Goal: Navigation & Orientation: Find specific page/section

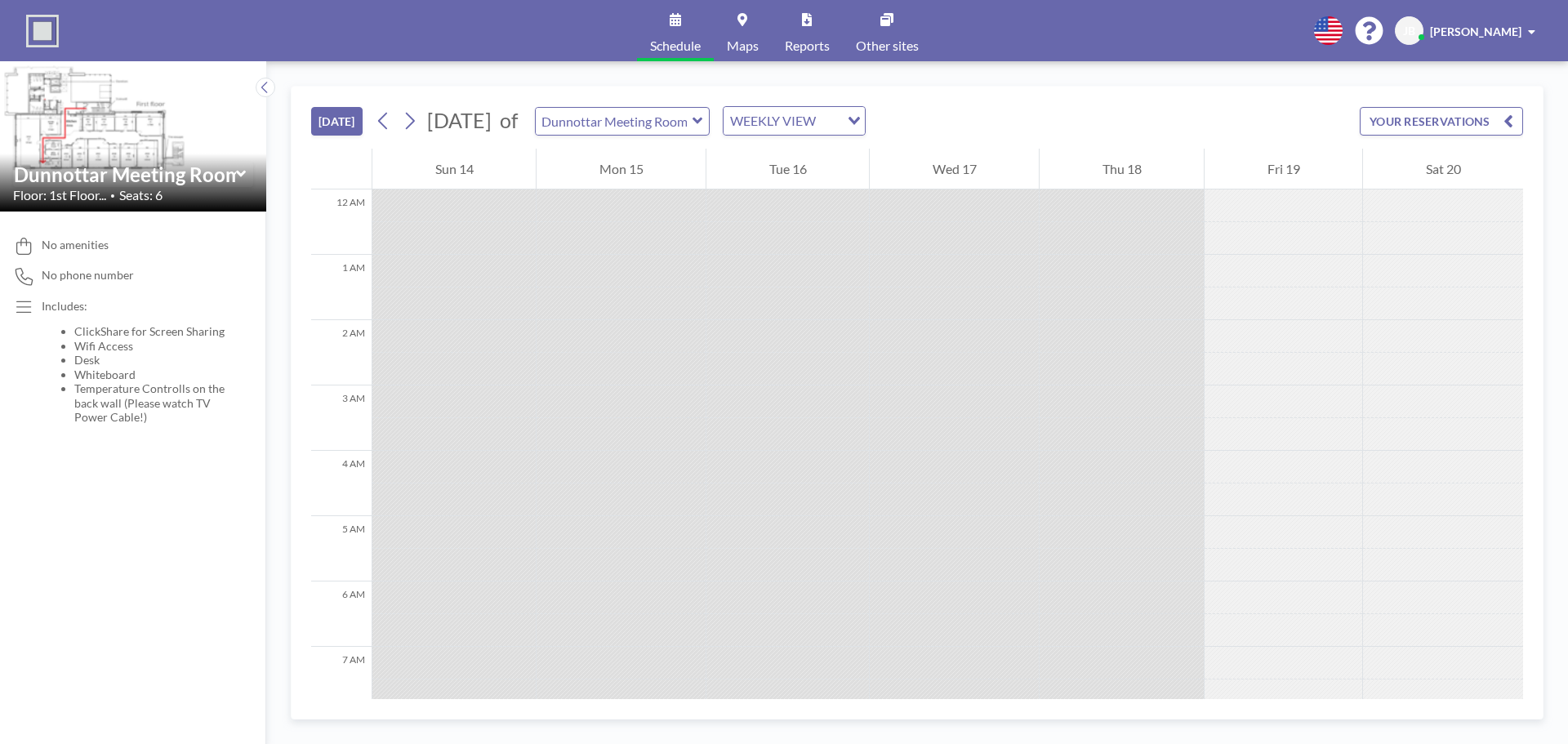
scroll to position [523, 0]
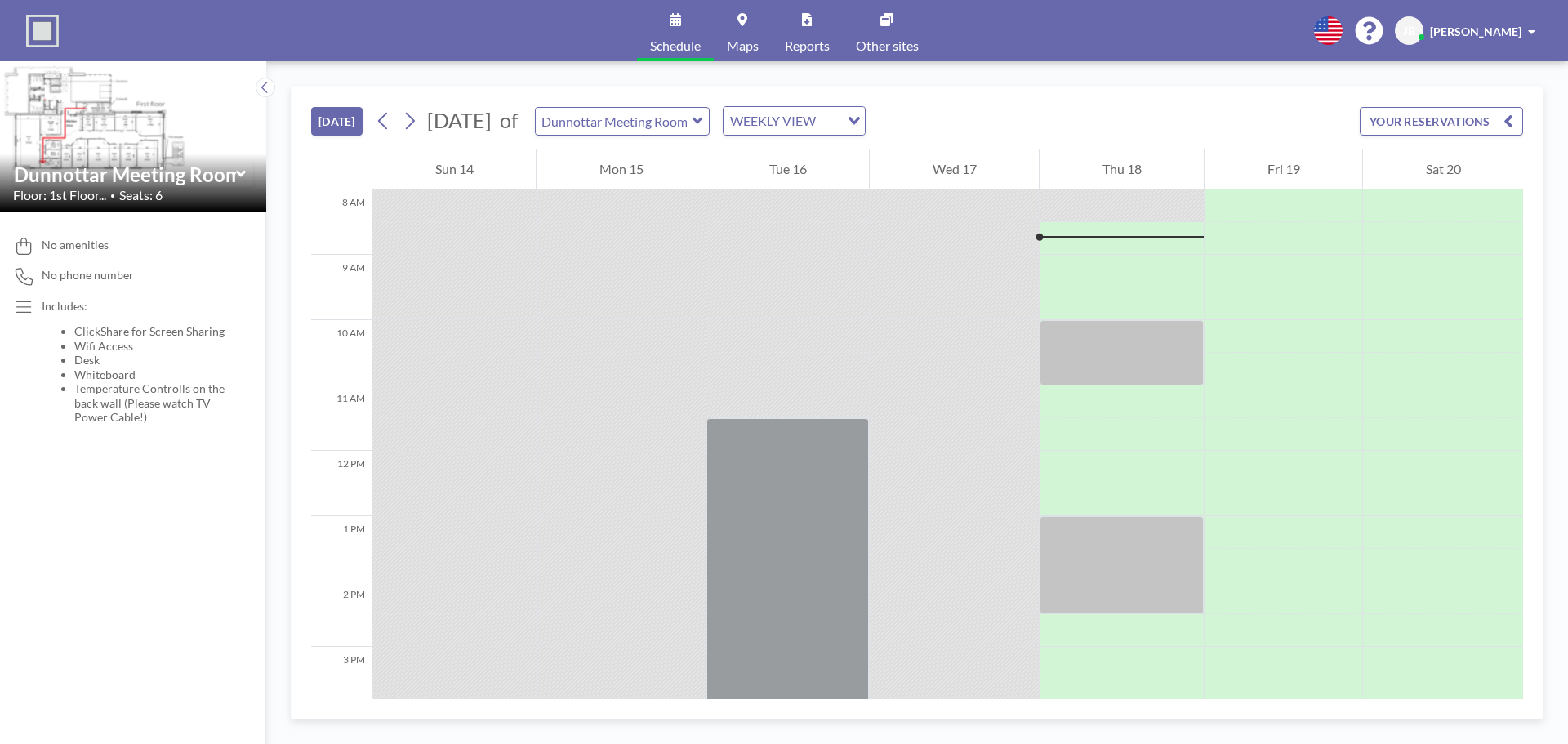
click at [732, 44] on span "Maps" at bounding box center [742, 46] width 31 height 13
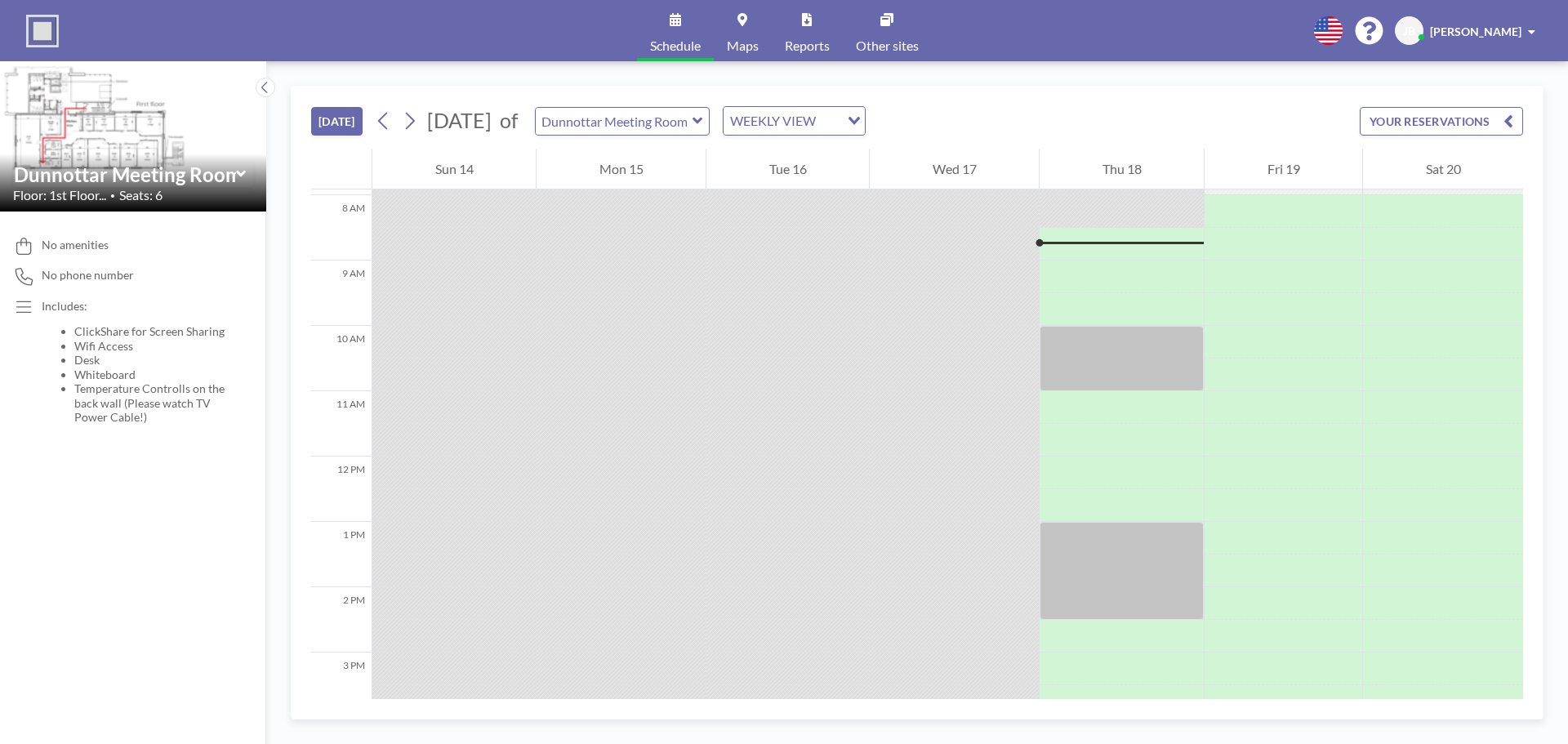
scroll to position [523, 0]
click at [1437, 34] on div "JB Jamie Bowman" at bounding box center [1468, 31] width 147 height 29
click at [1470, 108] on span "Log out" at bounding box center [1486, 111] width 38 height 16
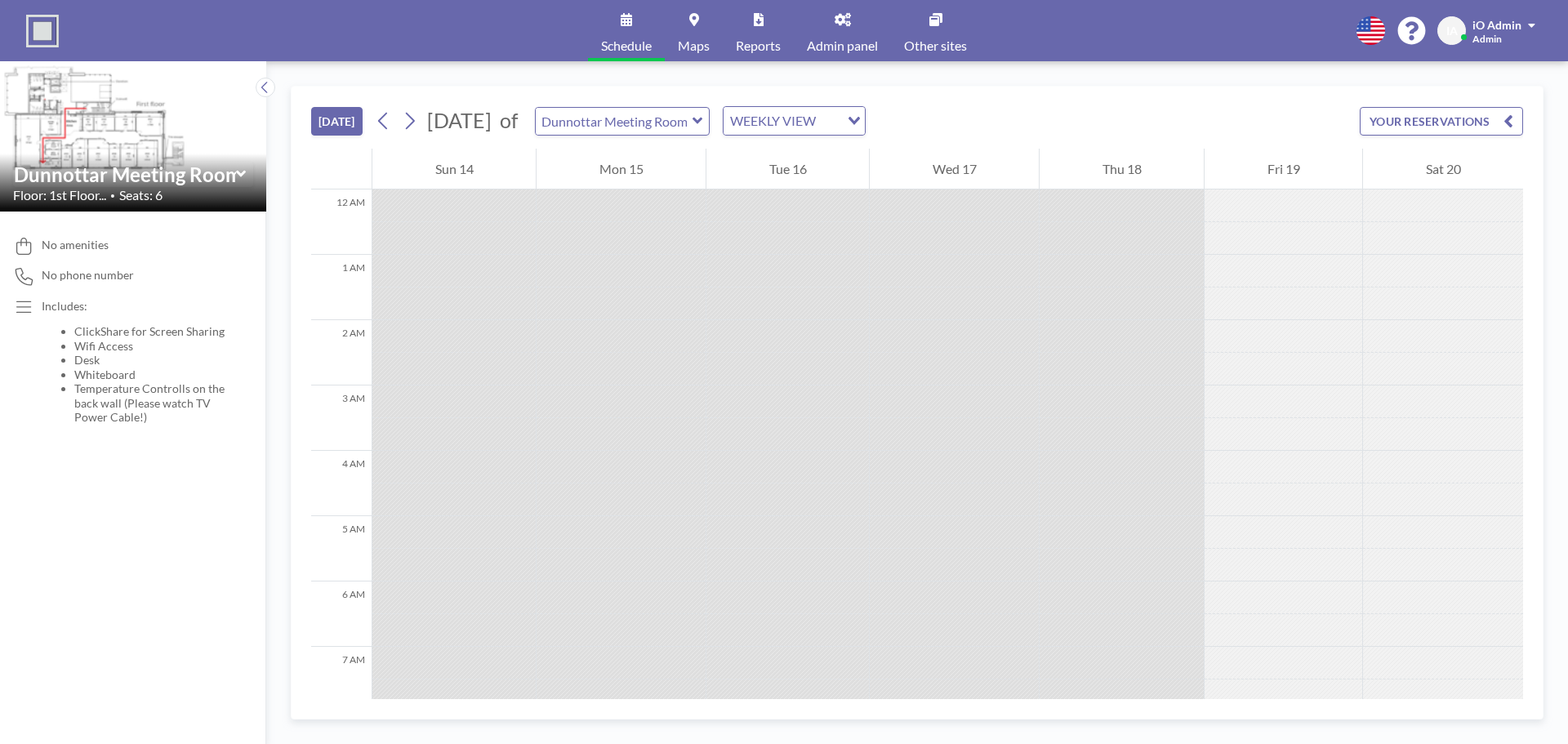
scroll to position [523, 0]
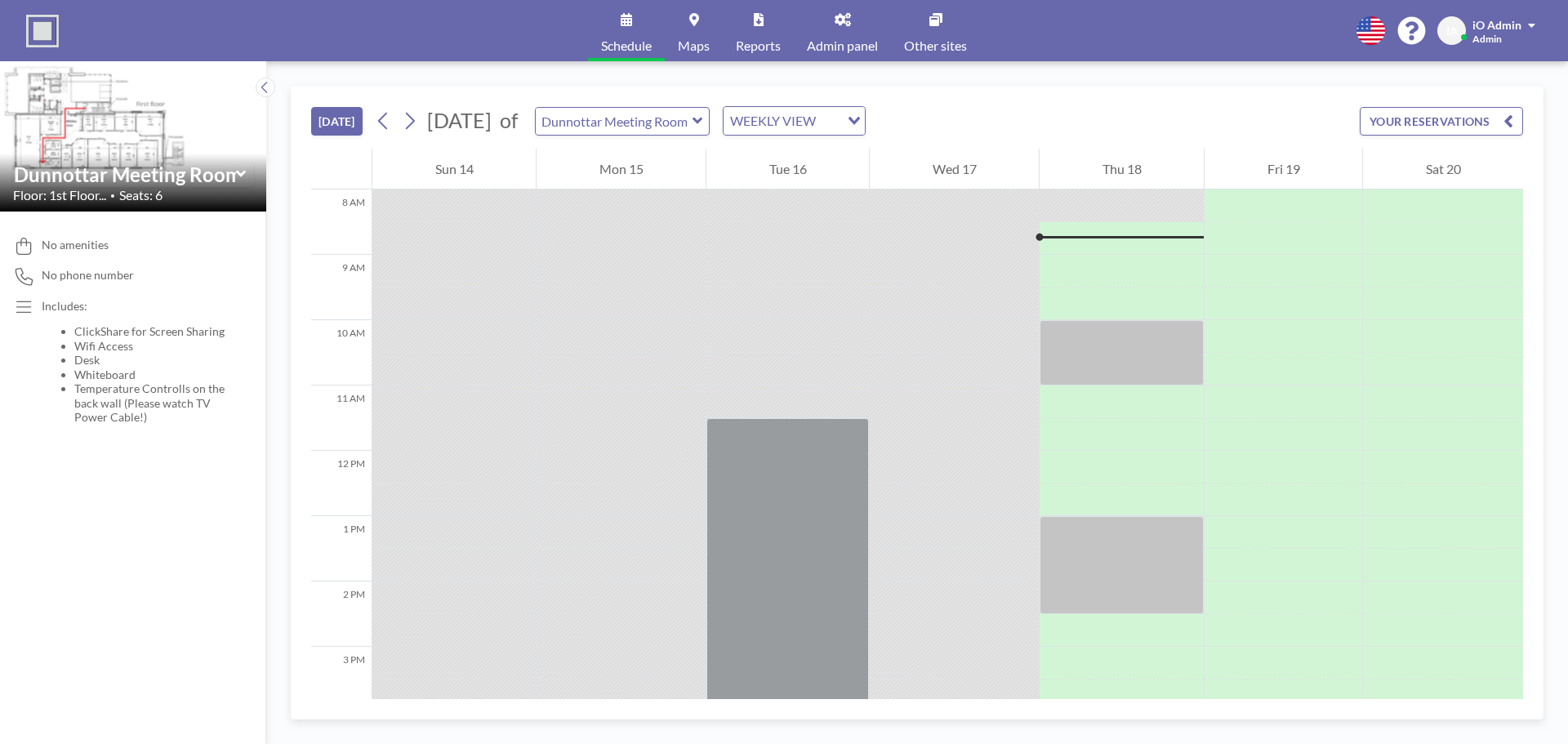
click at [667, 54] on link "Maps" at bounding box center [693, 31] width 58 height 61
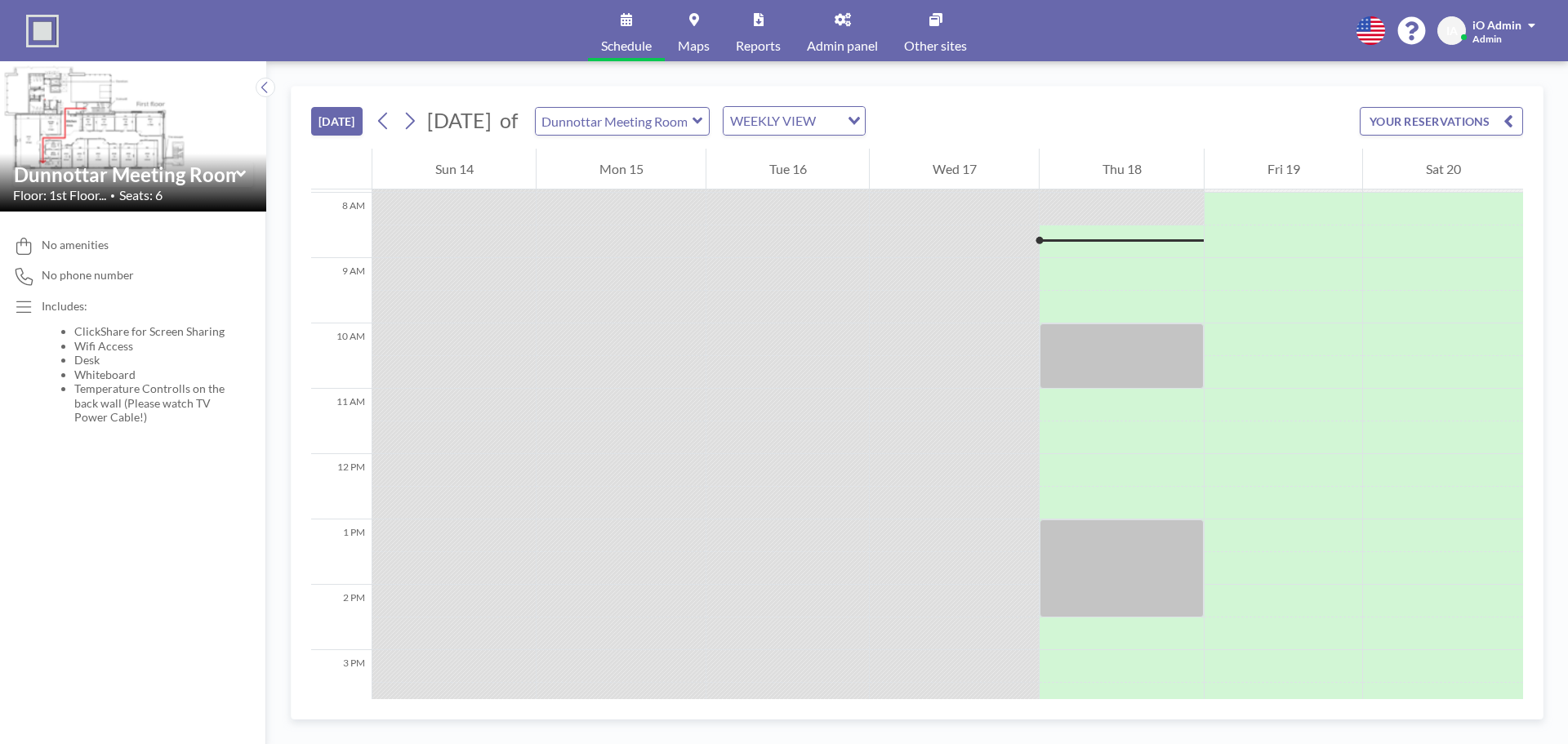
scroll to position [523, 0]
click at [928, 34] on link "Other sites" at bounding box center [935, 31] width 89 height 61
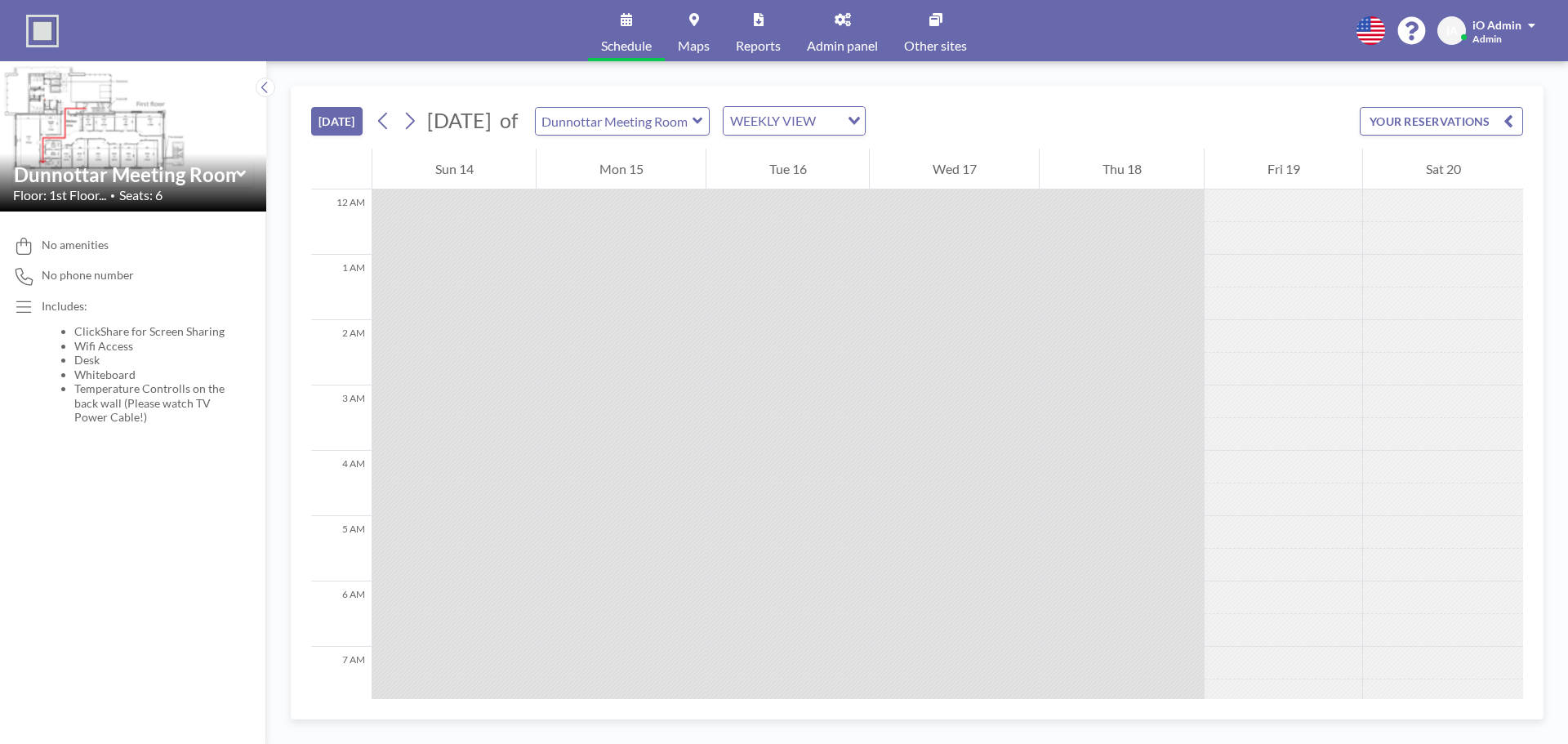
scroll to position [265, 0]
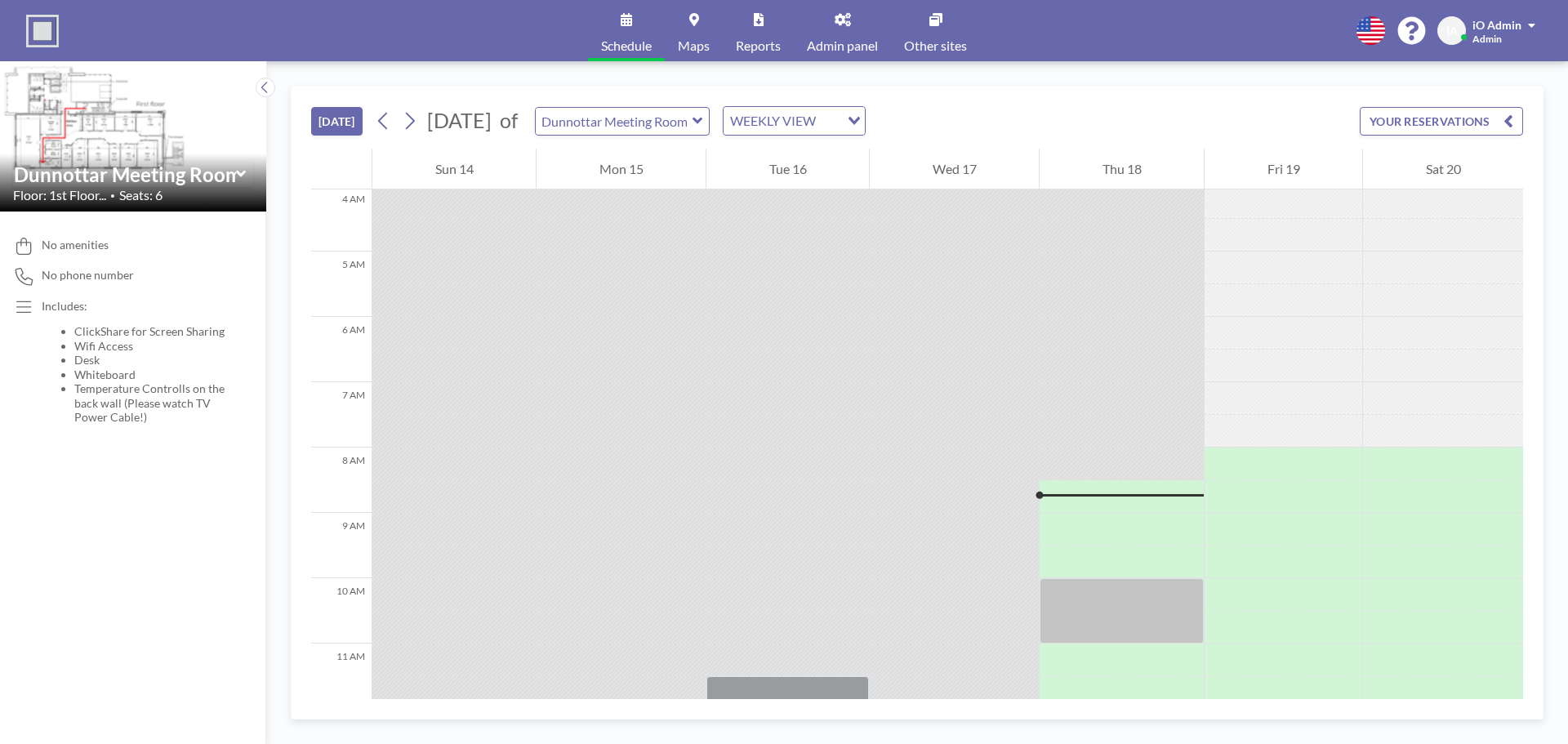
click at [826, 25] on link "Admin panel" at bounding box center [842, 31] width 97 height 61
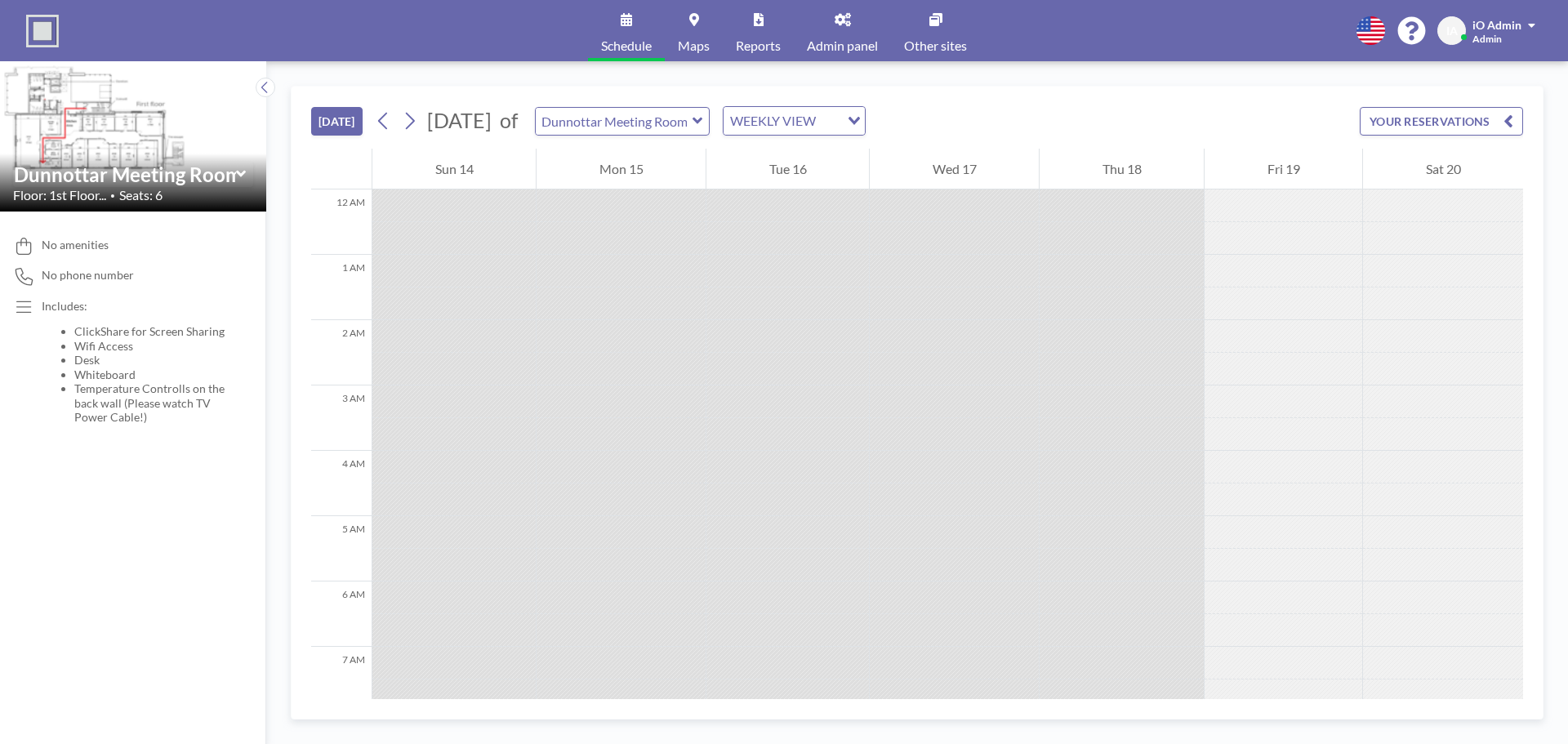
scroll to position [523, 0]
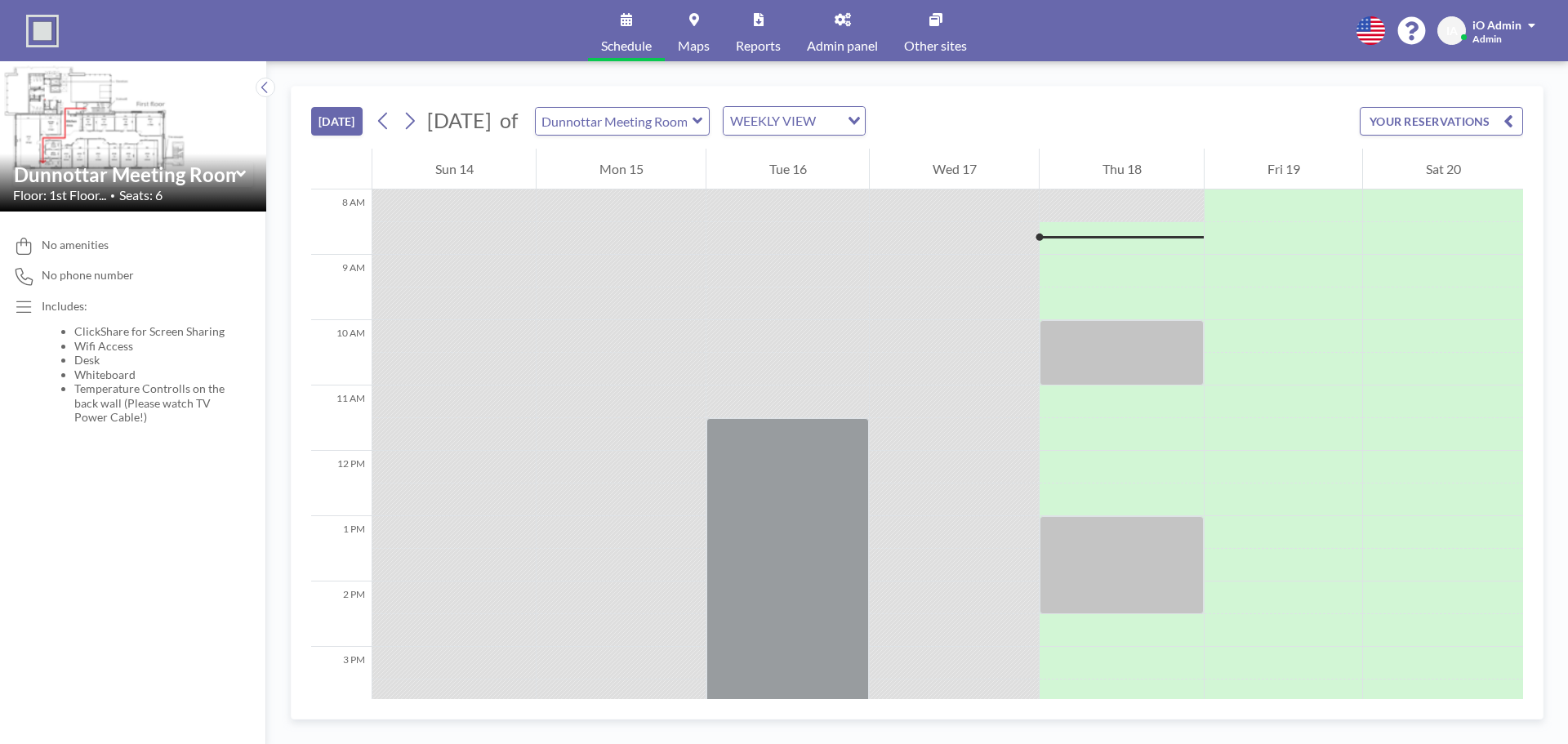
click at [838, 40] on span "Admin panel" at bounding box center [842, 46] width 71 height 13
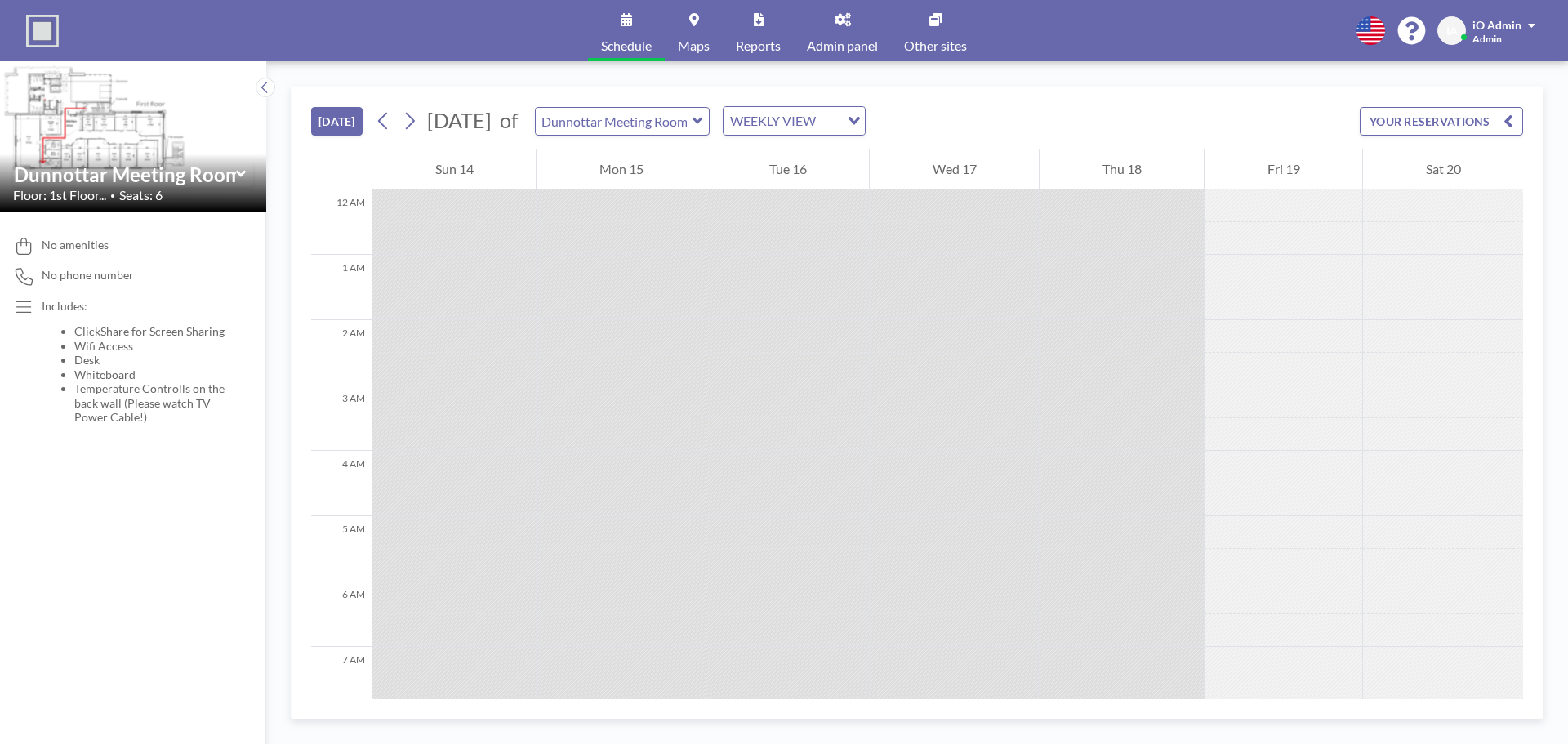
scroll to position [523, 0]
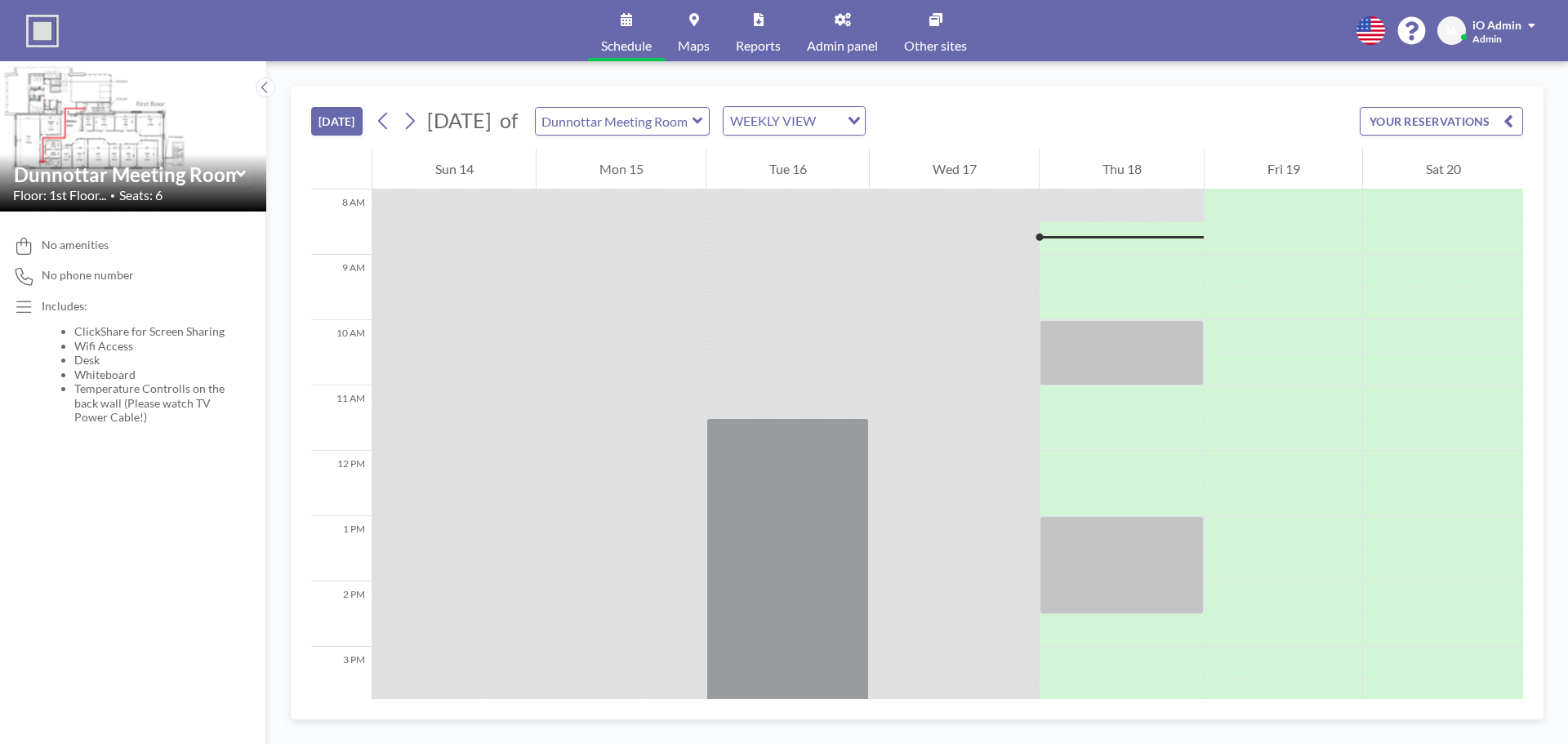
click at [710, 135] on div "Dunnottar Meeting Room" at bounding box center [623, 121] width 176 height 29
click at [692, 126] on input "text" at bounding box center [614, 121] width 157 height 27
type input "Doonies Meeting Room"
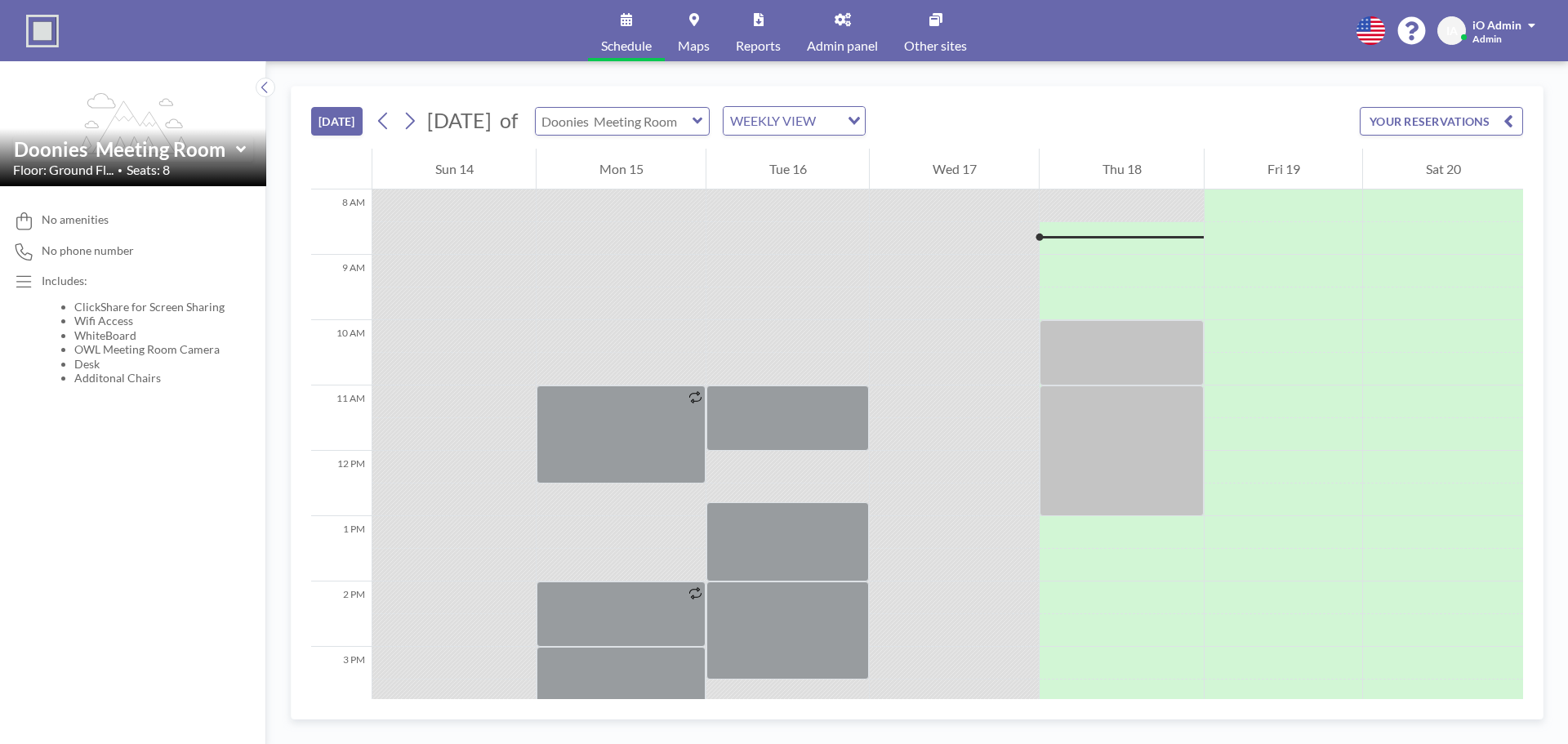
click at [692, 133] on input "text" at bounding box center [614, 121] width 157 height 27
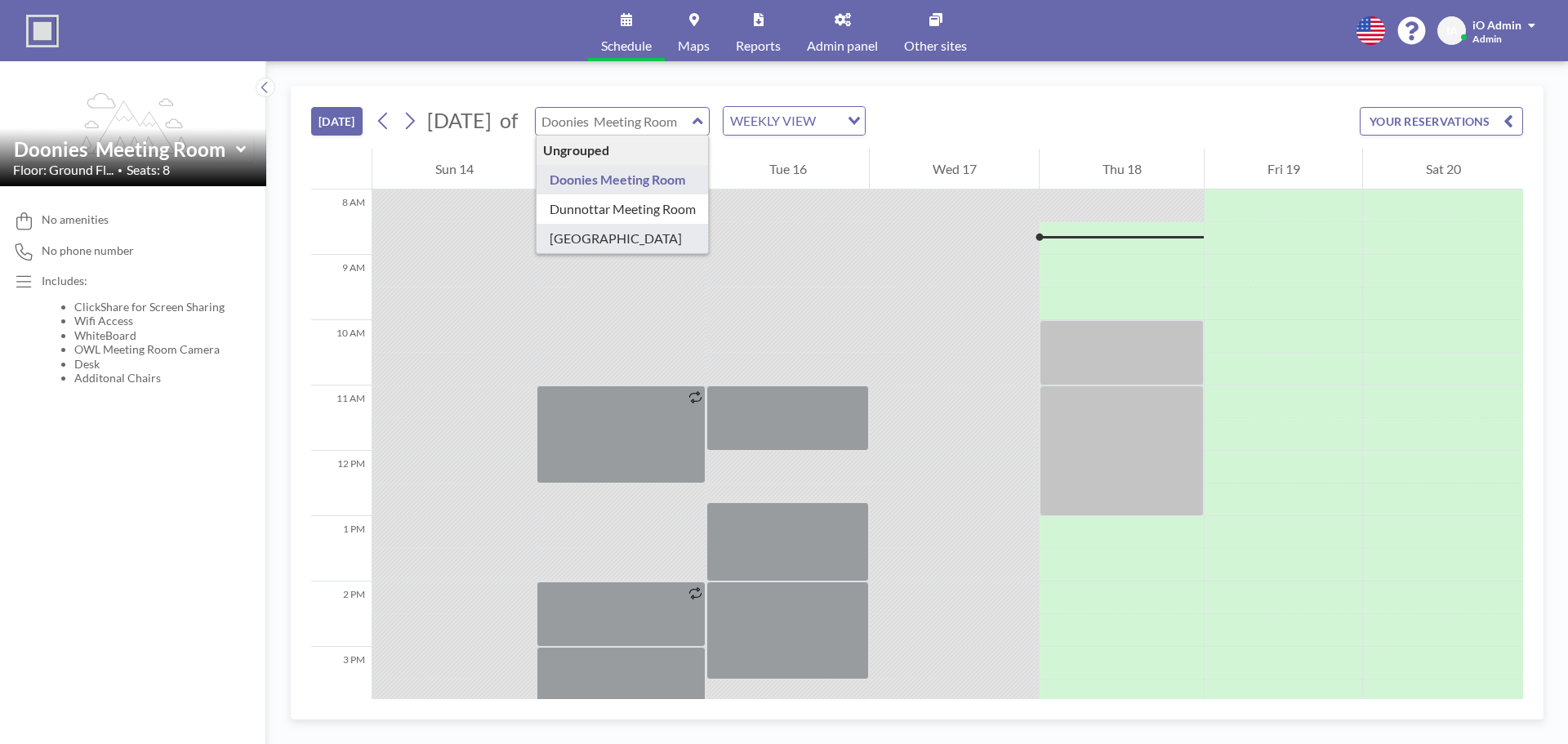
type input "Loirston Meeting Room"
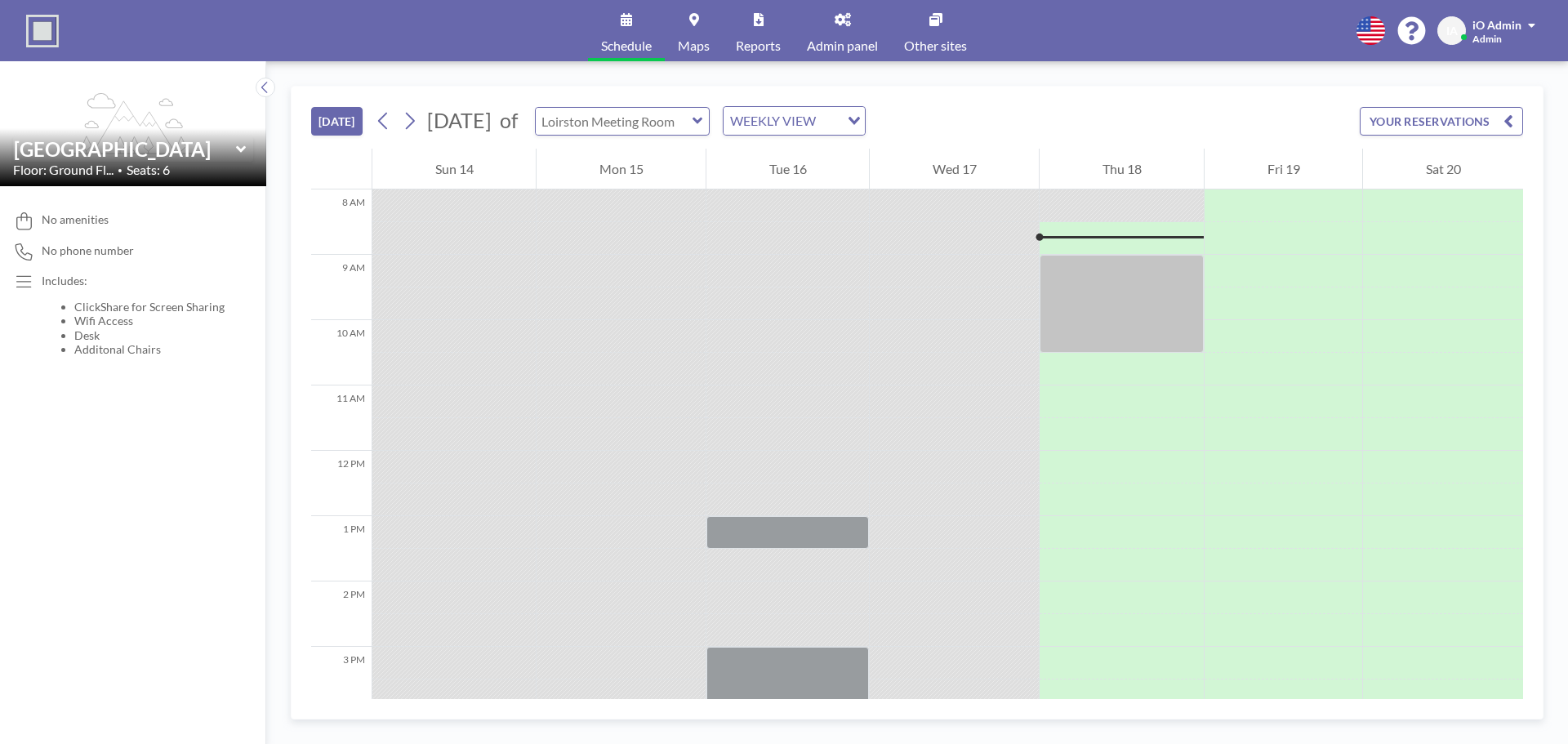
click at [663, 121] on input "text" at bounding box center [614, 121] width 157 height 27
type input "Dunnottar Meeting Room"
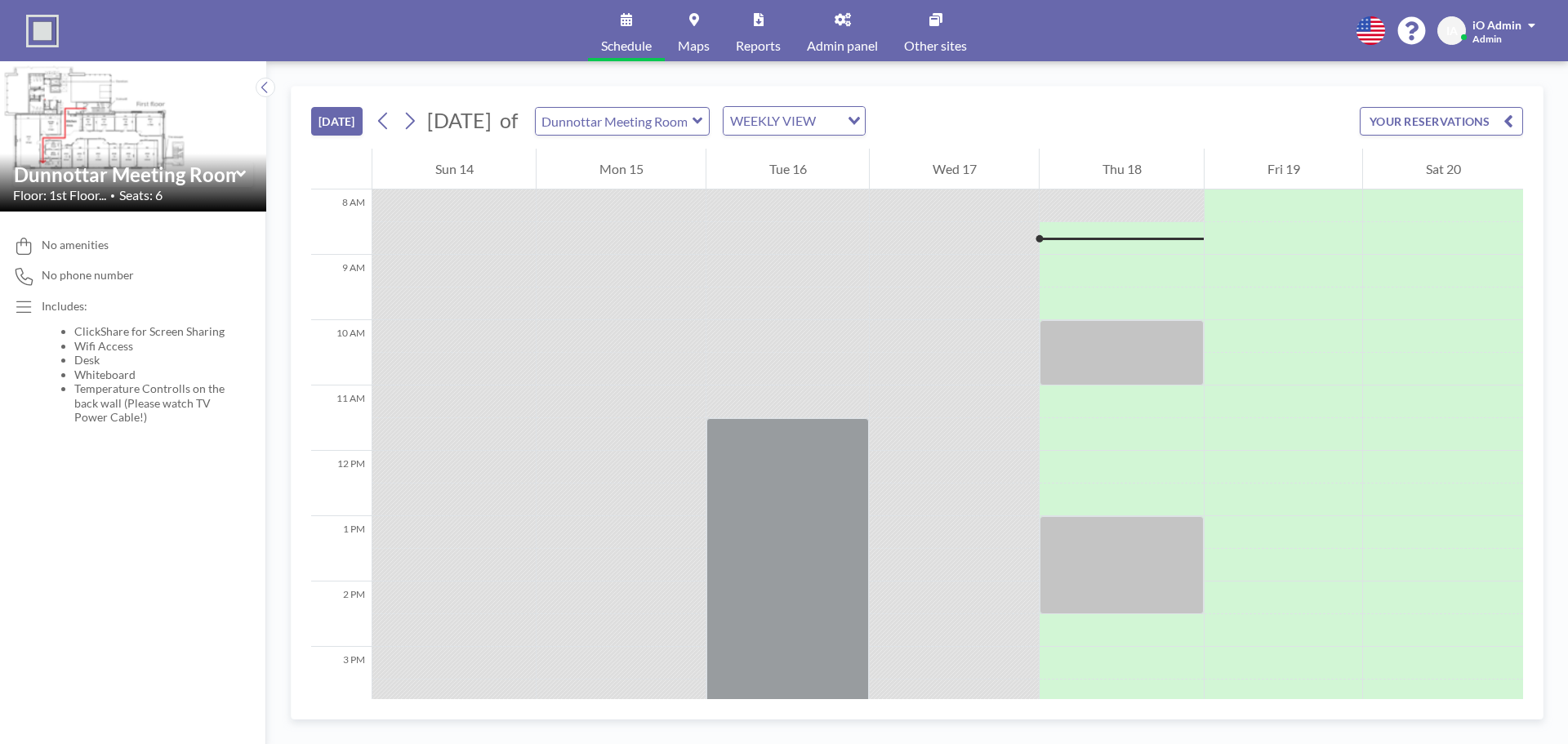
click at [690, 35] on link "Maps" at bounding box center [693, 31] width 58 height 61
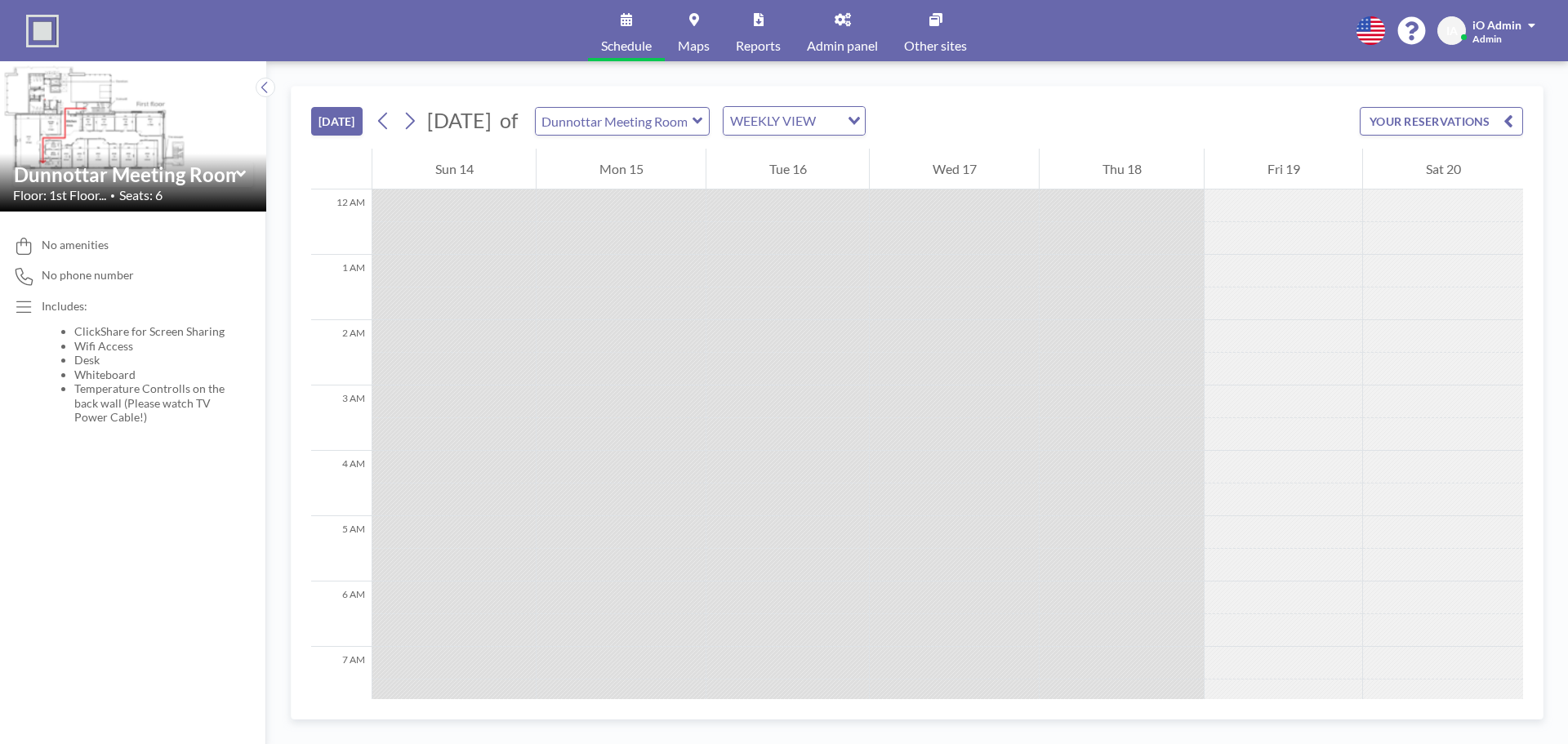
scroll to position [523, 0]
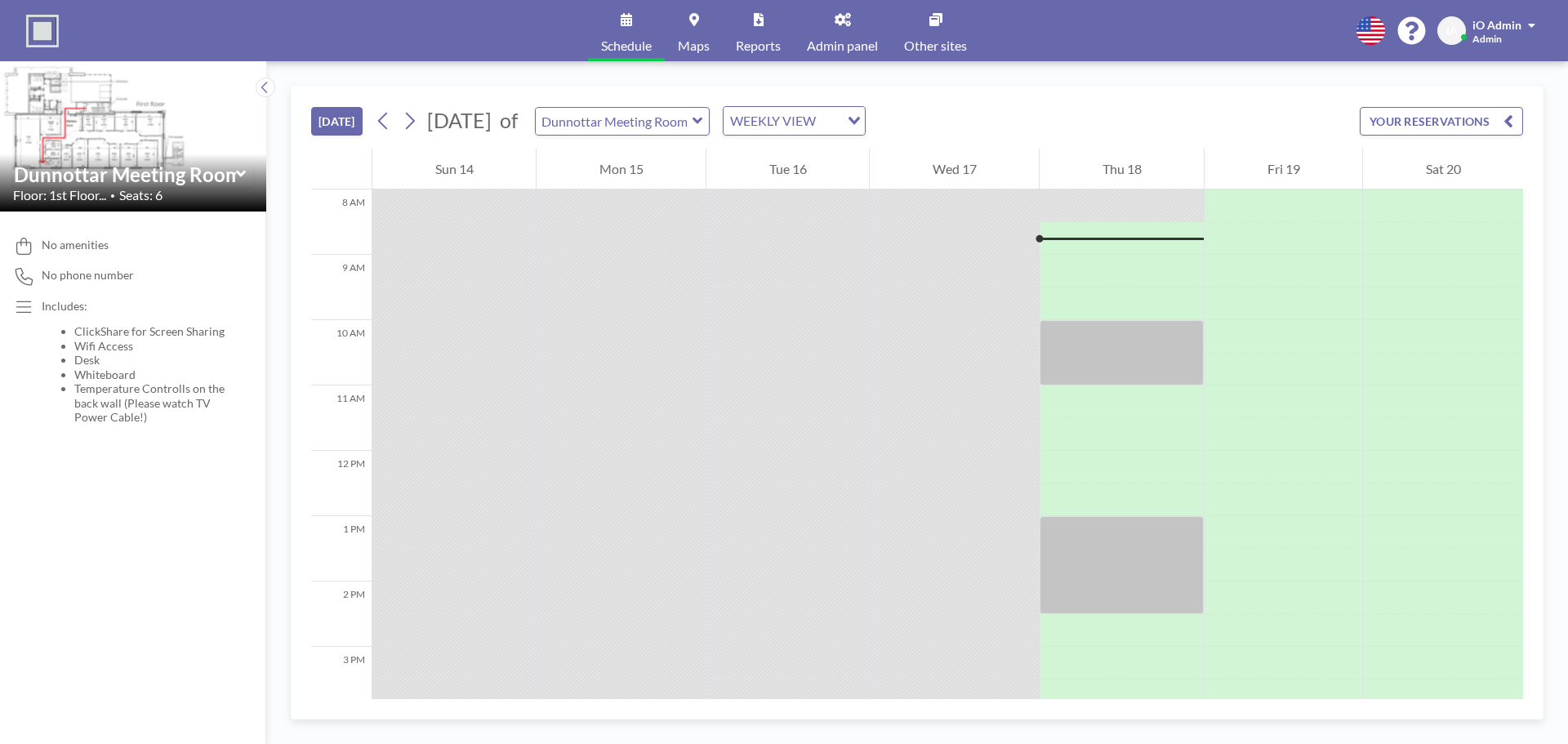
click at [821, 49] on span "Admin panel" at bounding box center [842, 46] width 71 height 13
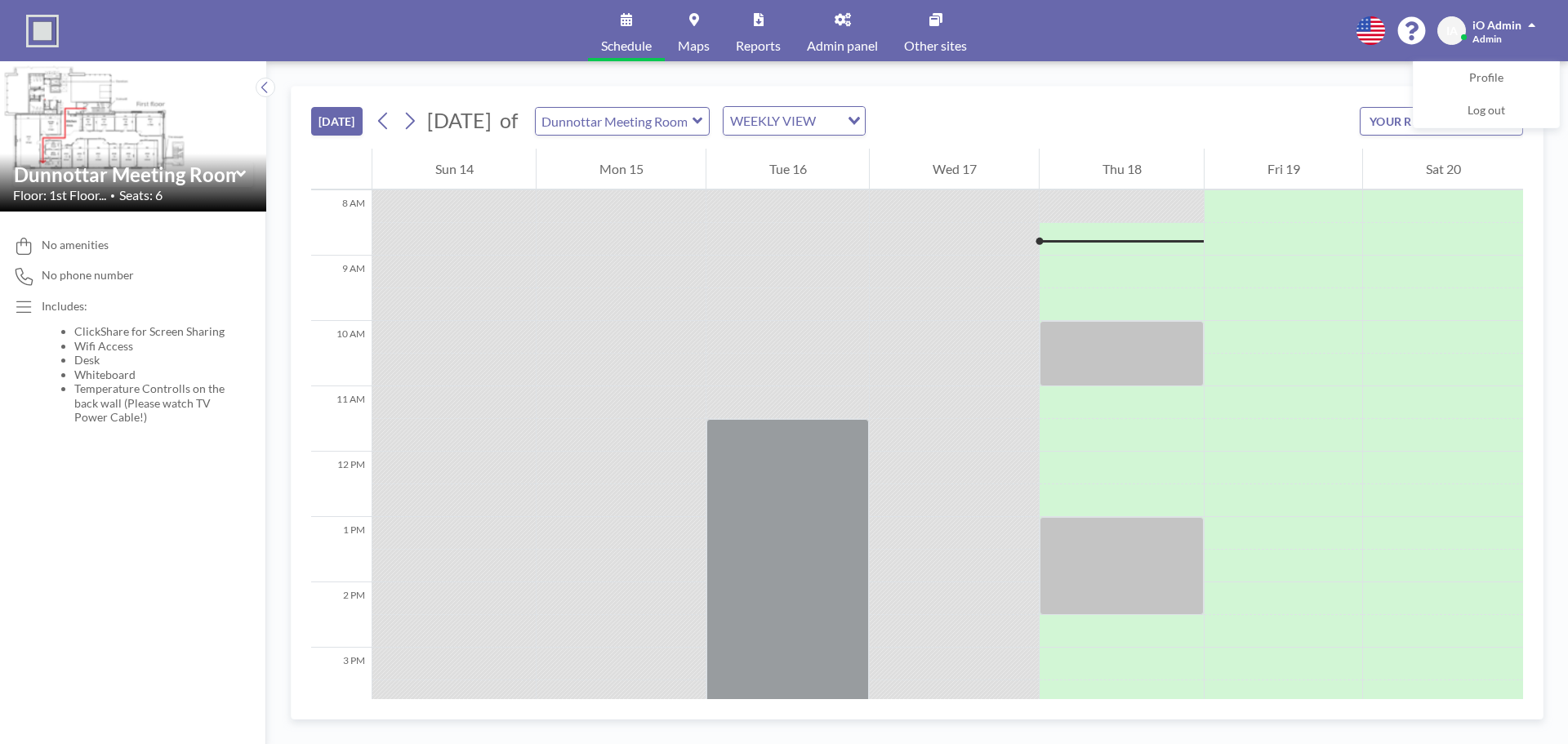
scroll to position [523, 0]
click at [828, 36] on link "Admin panel" at bounding box center [842, 31] width 97 height 61
